Goal: Find specific page/section: Find specific page/section

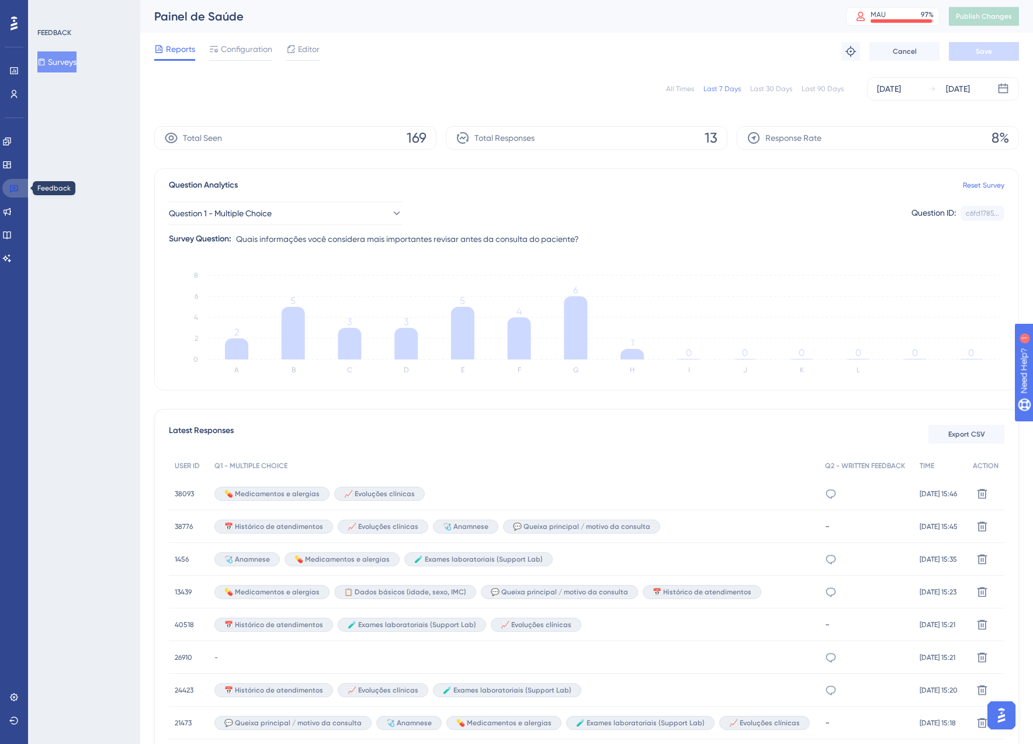
click at [14, 189] on icon at bounding box center [13, 188] width 9 height 9
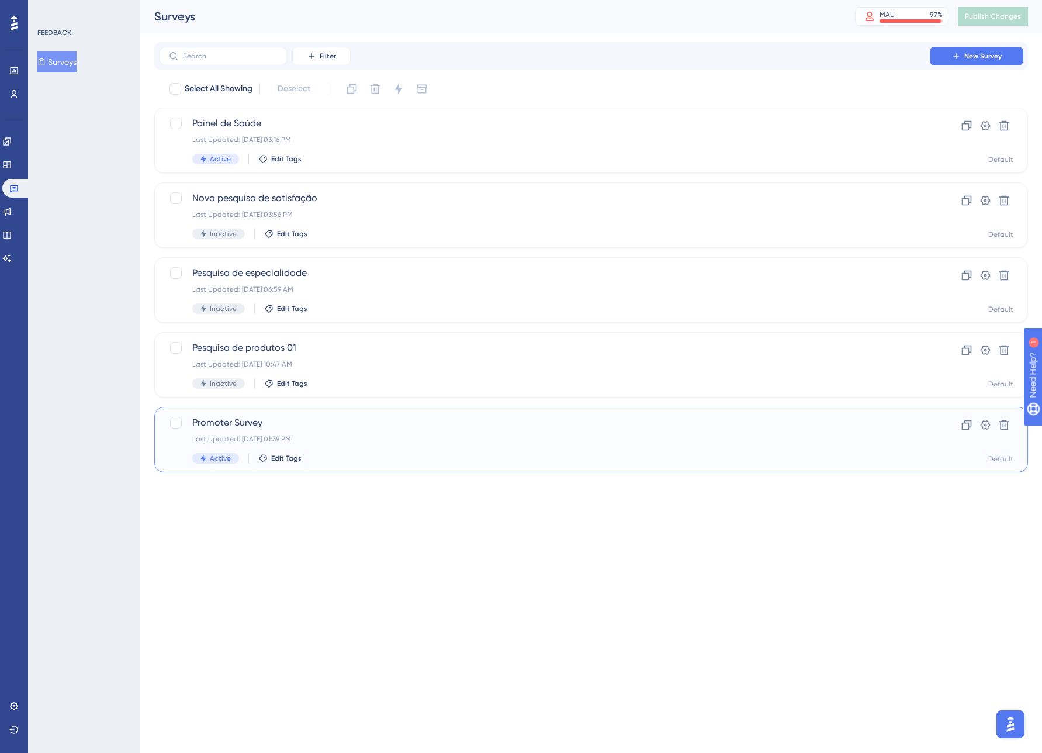
click at [383, 440] on div "Last Updated: [DATE] 01:39 PM" at bounding box center [544, 438] width 704 height 9
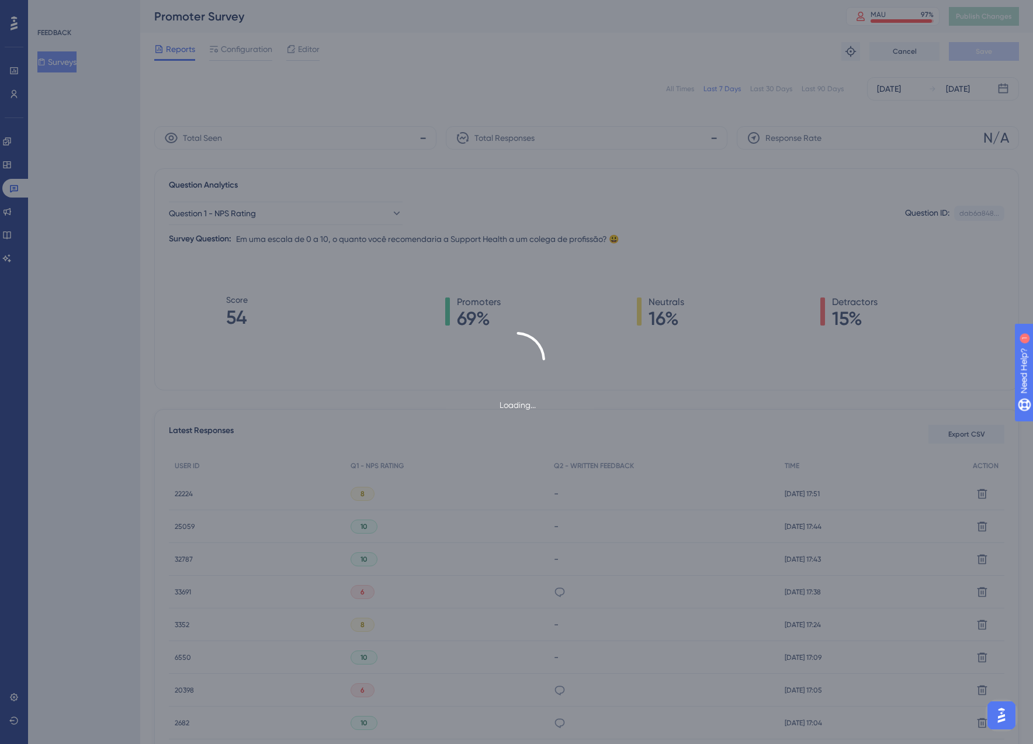
click at [247, 49] on div "Loading..." at bounding box center [516, 372] width 1033 height 744
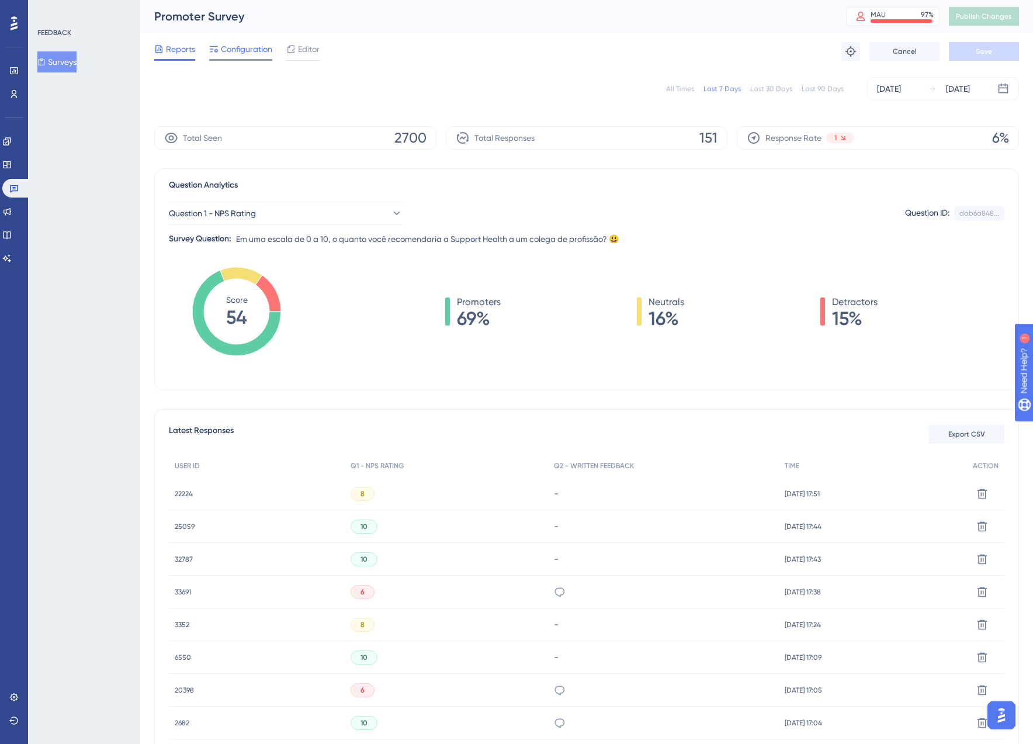
click at [241, 50] on span "Configuration" at bounding box center [246, 49] width 51 height 14
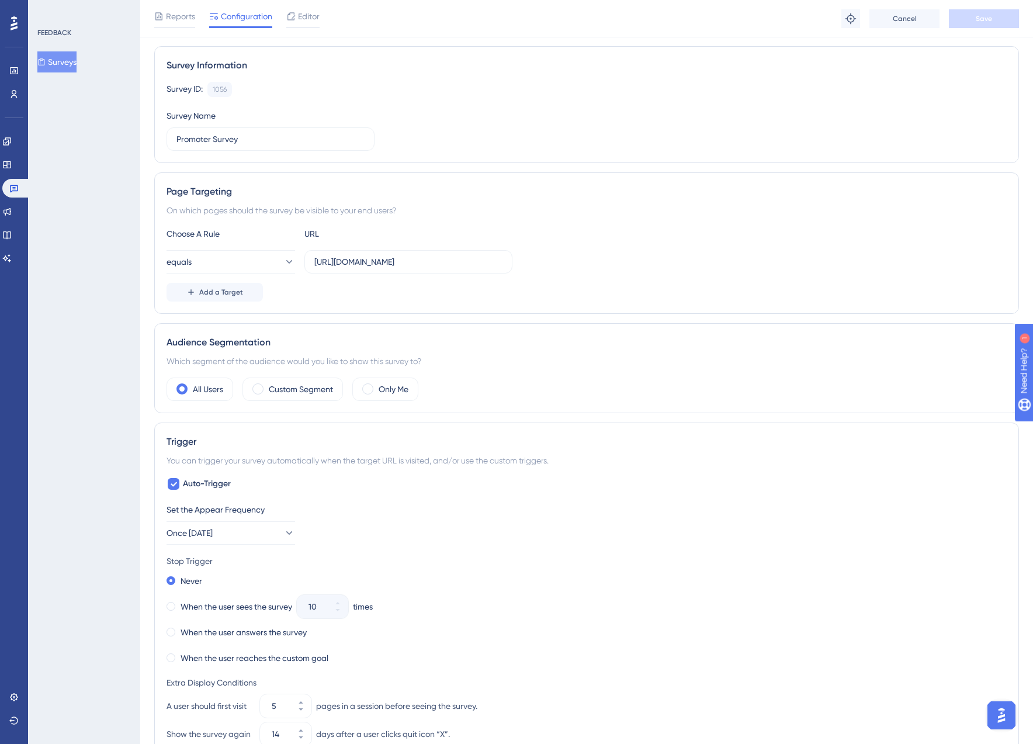
scroll to position [216, 0]
